Goal: Task Accomplishment & Management: Manage account settings

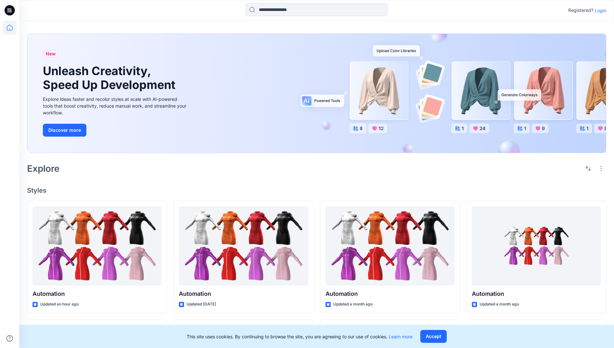
click at [599, 10] on p "Login" at bounding box center [601, 10] width 12 height 7
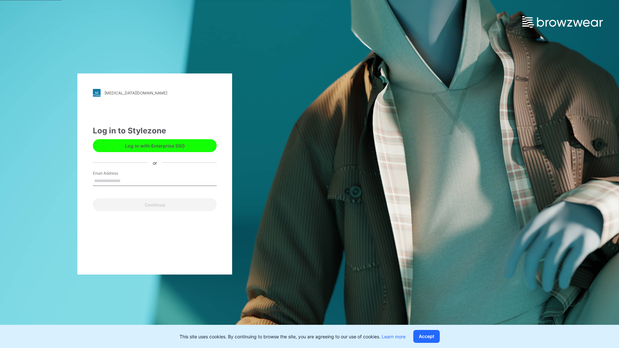
click at [127, 181] on input "Email Address" at bounding box center [155, 181] width 124 height 10
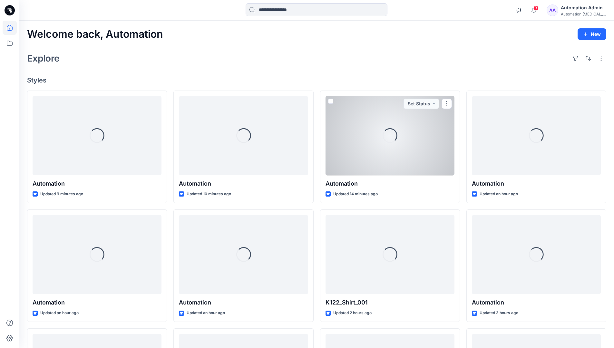
click at [12, 28] on icon at bounding box center [10, 28] width 6 height 6
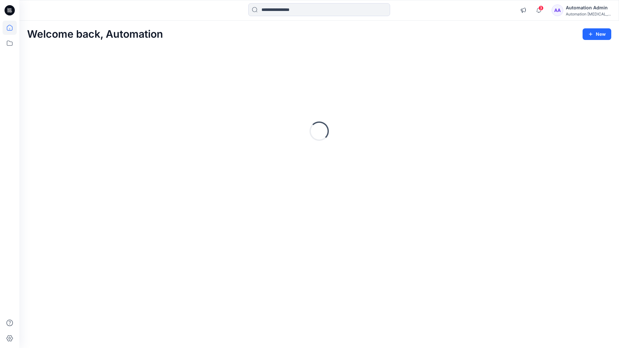
click at [584, 15] on div "Automation [MEDICAL_DATA]..." at bounding box center [588, 14] width 45 height 5
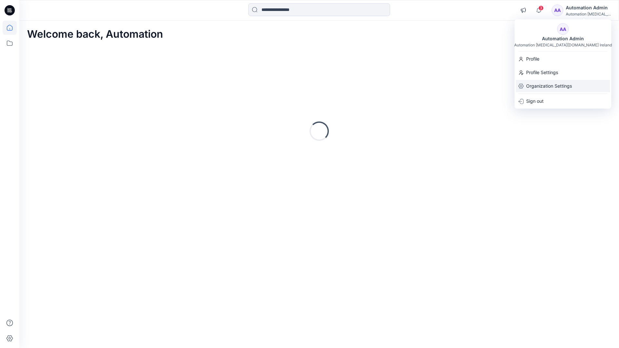
click at [560, 88] on p "Organization Settings" at bounding box center [549, 86] width 46 height 12
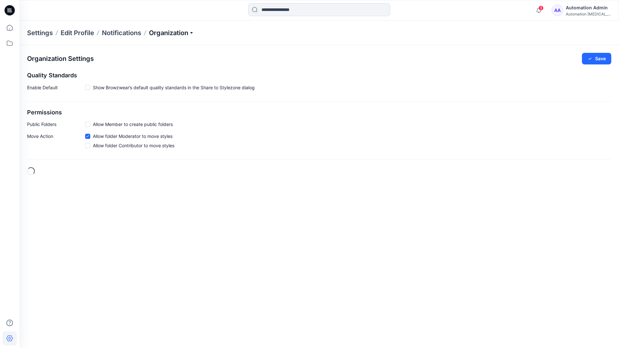
click at [189, 33] on p "Organization" at bounding box center [171, 32] width 45 height 9
click at [175, 108] on link "User Roles" at bounding box center [172, 112] width 94 height 13
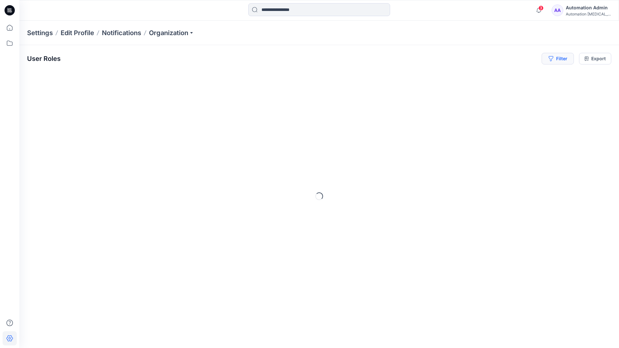
click at [560, 57] on button "Filter" at bounding box center [558, 59] width 32 height 12
click at [475, 75] on div at bounding box center [460, 76] width 66 height 8
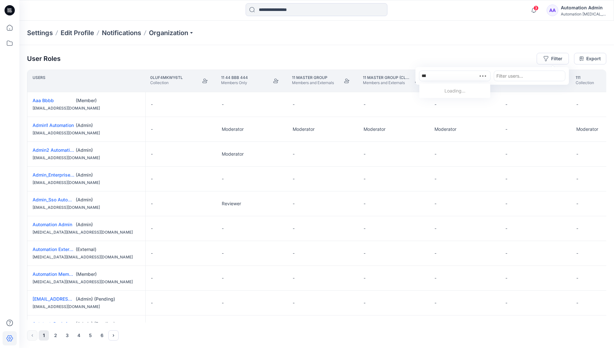
type input "*****"
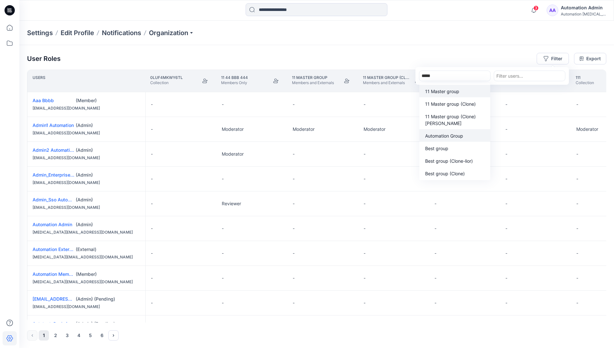
click at [457, 138] on p "Automation Group" at bounding box center [444, 136] width 38 height 7
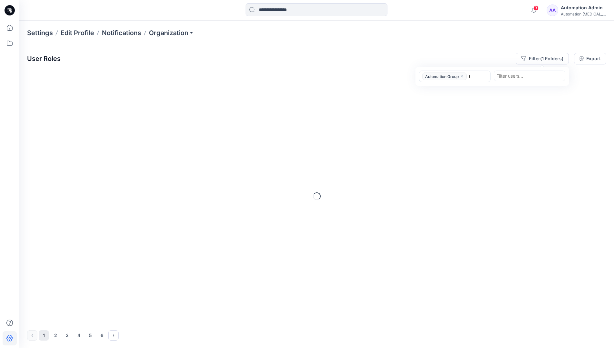
type input "******"
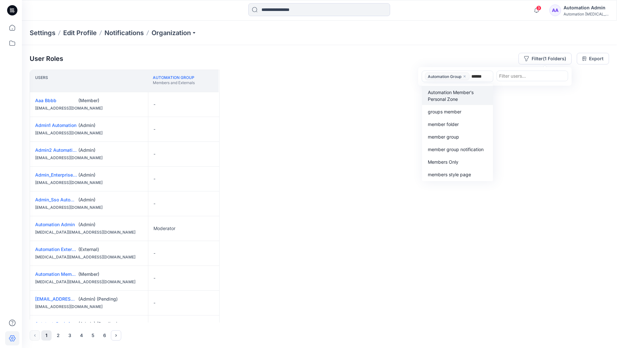
scroll to position [133, 0]
click at [454, 160] on p "Members Only" at bounding box center [440, 162] width 31 height 7
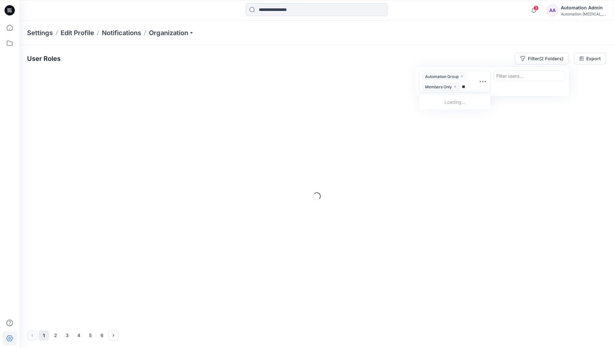
type input "*****"
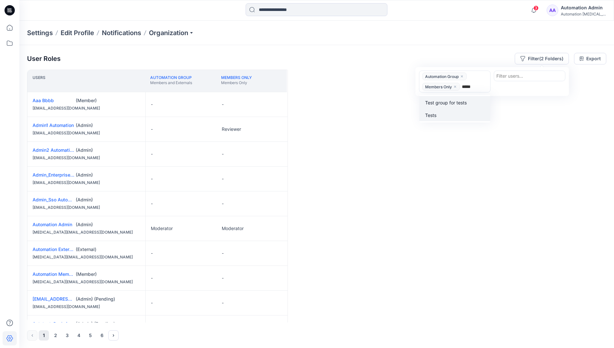
click at [456, 112] on div "Tests" at bounding box center [454, 114] width 63 height 7
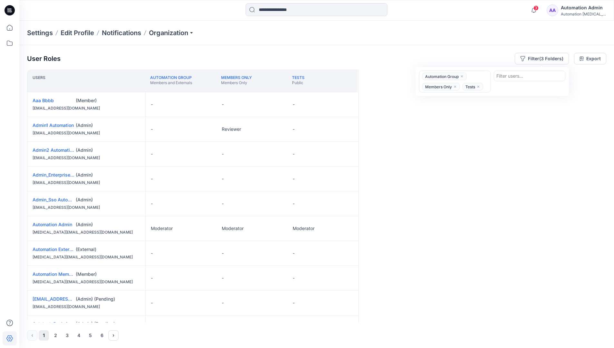
click at [440, 109] on div "Users Automation Group Members and Externals Members Only Members Only Tests Pu…" at bounding box center [316, 196] width 579 height 253
click at [539, 56] on button "Filter (3 Folders)" at bounding box center [542, 59] width 54 height 12
click at [463, 75] on icon "close" at bounding box center [462, 76] width 4 height 4
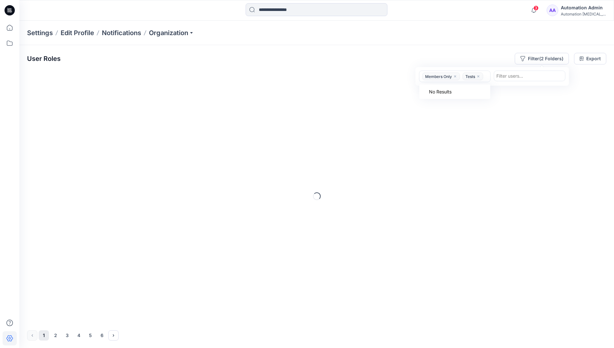
click at [457, 77] on icon "close" at bounding box center [455, 76] width 4 height 4
click at [439, 77] on icon "close" at bounding box center [438, 76] width 2 height 2
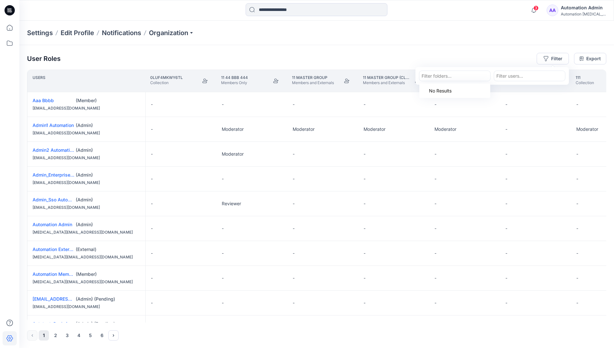
click at [521, 36] on div "Settings Edit Profile Notifications Organization" at bounding box center [316, 33] width 595 height 25
click at [475, 54] on div "User Roles Filter Export" at bounding box center [316, 59] width 579 height 12
click at [575, 10] on div "Automation Admin" at bounding box center [583, 8] width 45 height 8
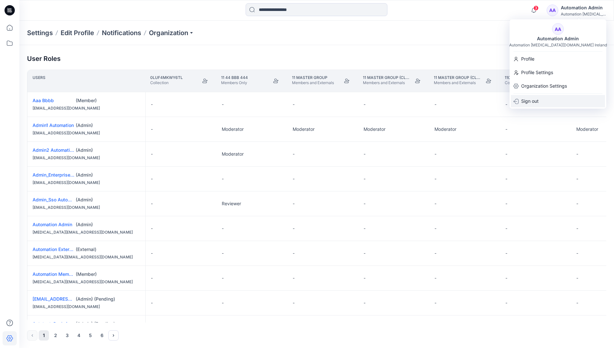
click at [549, 103] on div "Sign out" at bounding box center [558, 101] width 94 height 12
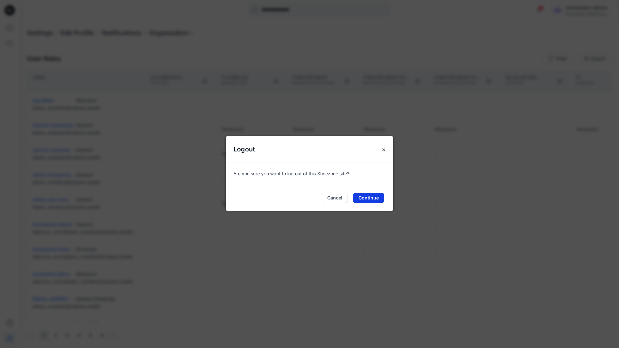
click at [376, 197] on button "Continue" at bounding box center [368, 198] width 31 height 10
